Goal: Find contact information

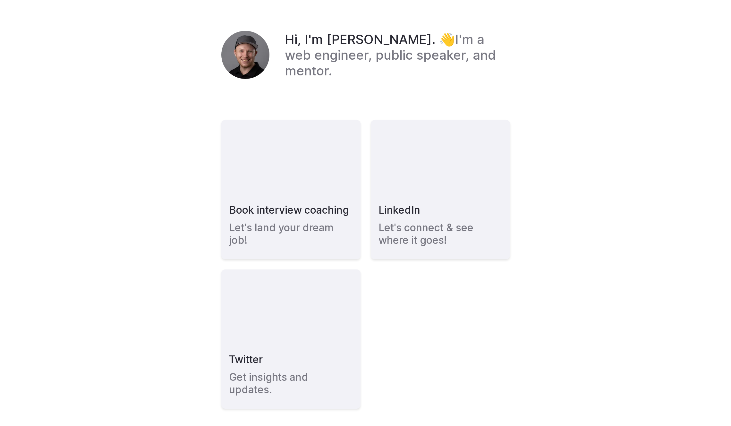
click at [589, 67] on body "Hi, I'm [PERSON_NAME]. 👋 I'm a web engineer, public speaker, and mentor. Book i…" at bounding box center [365, 219] width 731 height 439
click at [603, 98] on body "Hi, I'm [PERSON_NAME]. 👋 I'm a web engineer, public speaker, and mentor. Book i…" at bounding box center [365, 219] width 731 height 439
click at [419, 64] on h1 "Hi, I'm [PERSON_NAME]. 👋 I'm a web engineer, public speaker, and mentor." at bounding box center [397, 54] width 225 height 47
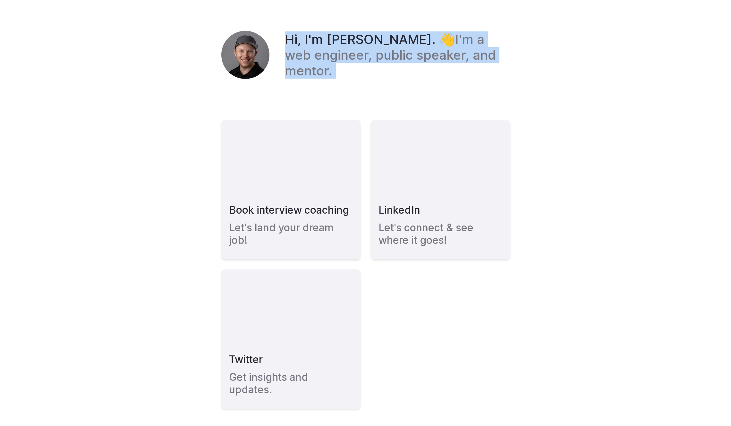
click at [419, 64] on h1 "Hi, I'm [PERSON_NAME]. 👋 I'm a web engineer, public speaker, and mentor." at bounding box center [397, 54] width 225 height 47
copy h1 "Hi, I'm [PERSON_NAME]. 👋 I'm a web engineer, public speaker, and mentor."
click at [465, 67] on h1 "Hi, I'm [PERSON_NAME]. 👋 I'm a web engineer, public speaker, and mentor." at bounding box center [397, 54] width 225 height 47
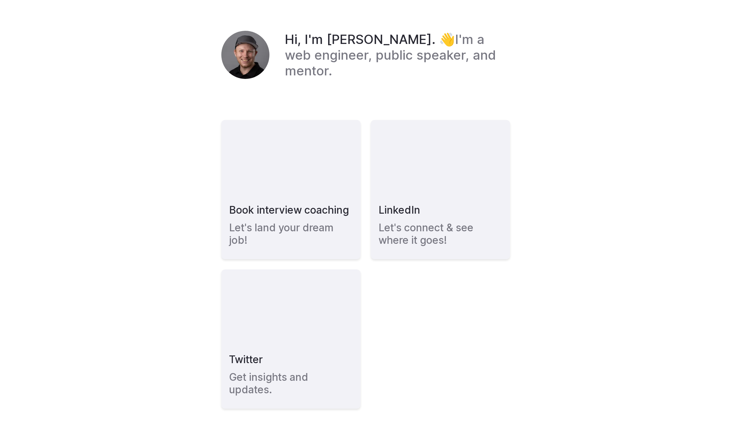
scroll to position [14, 0]
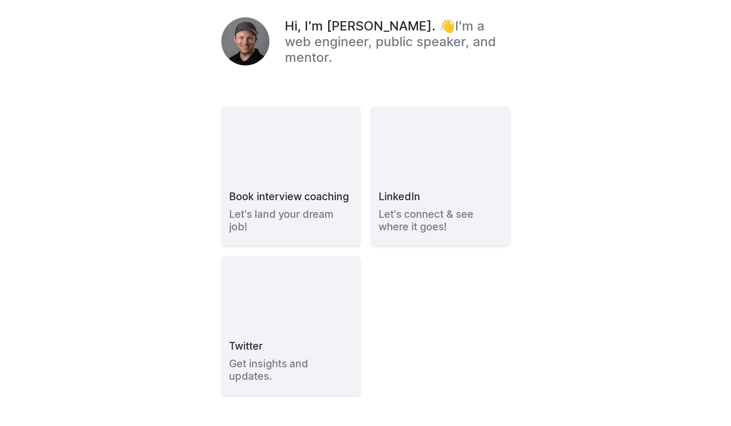
click at [647, 172] on body "Hi, I'm [PERSON_NAME]. 👋 I'm a web engineer, public speaker, and mentor. Book i…" at bounding box center [365, 206] width 731 height 439
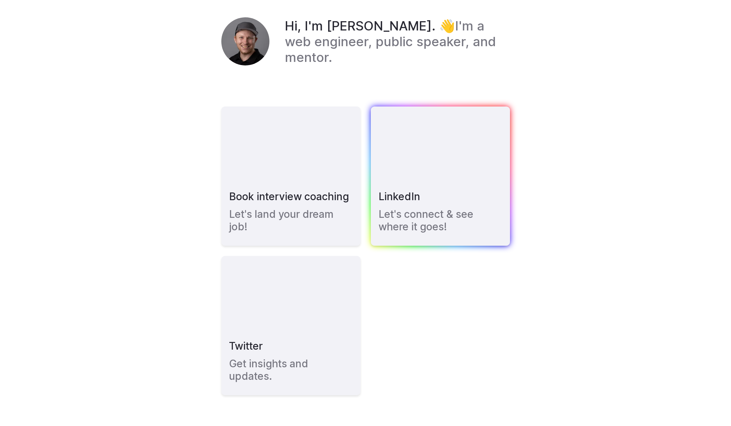
click at [466, 201] on link "LinkedIn Let's connect & see where it goes!" at bounding box center [440, 175] width 139 height 139
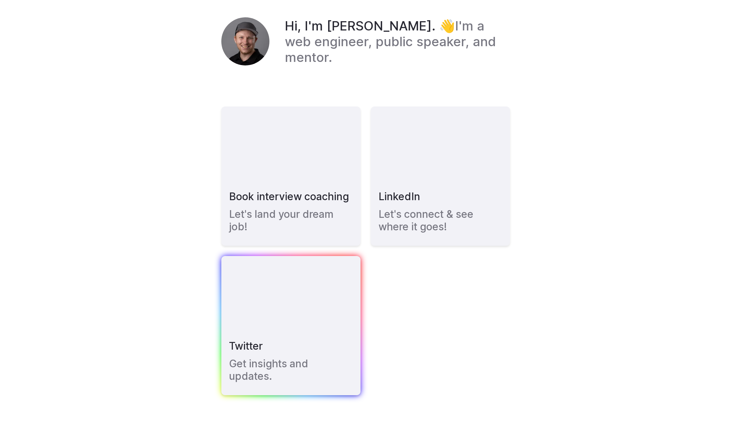
click at [283, 283] on link "Twitter Get insights and updates." at bounding box center [290, 325] width 139 height 139
